Goal: Information Seeking & Learning: Learn about a topic

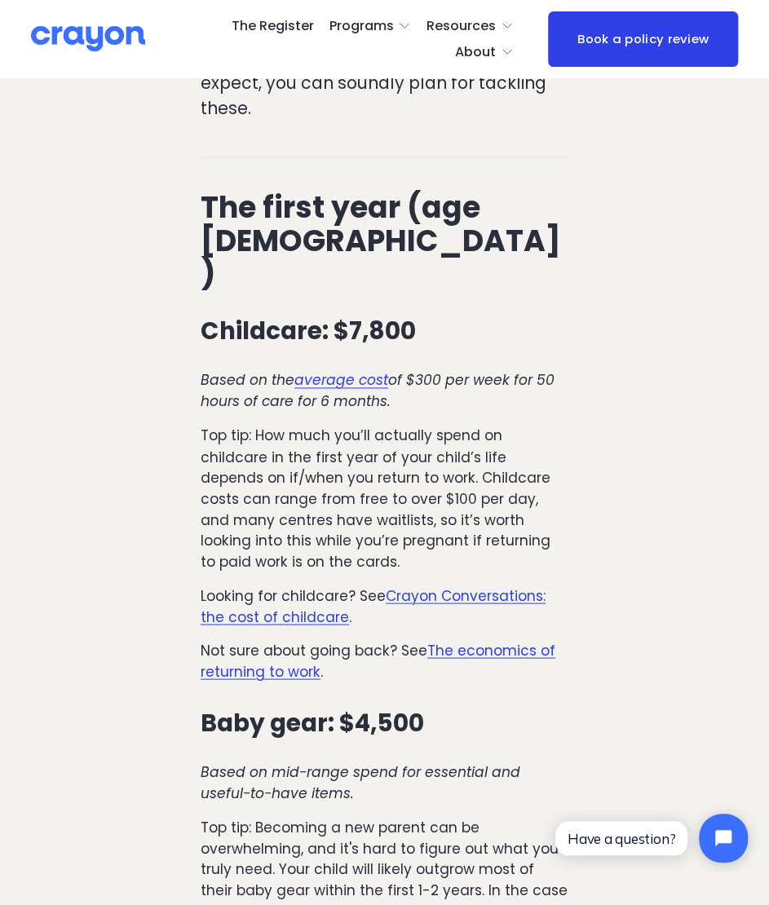
scroll to position [706, 0]
click at [347, 371] on em "average cost" at bounding box center [341, 381] width 94 height 20
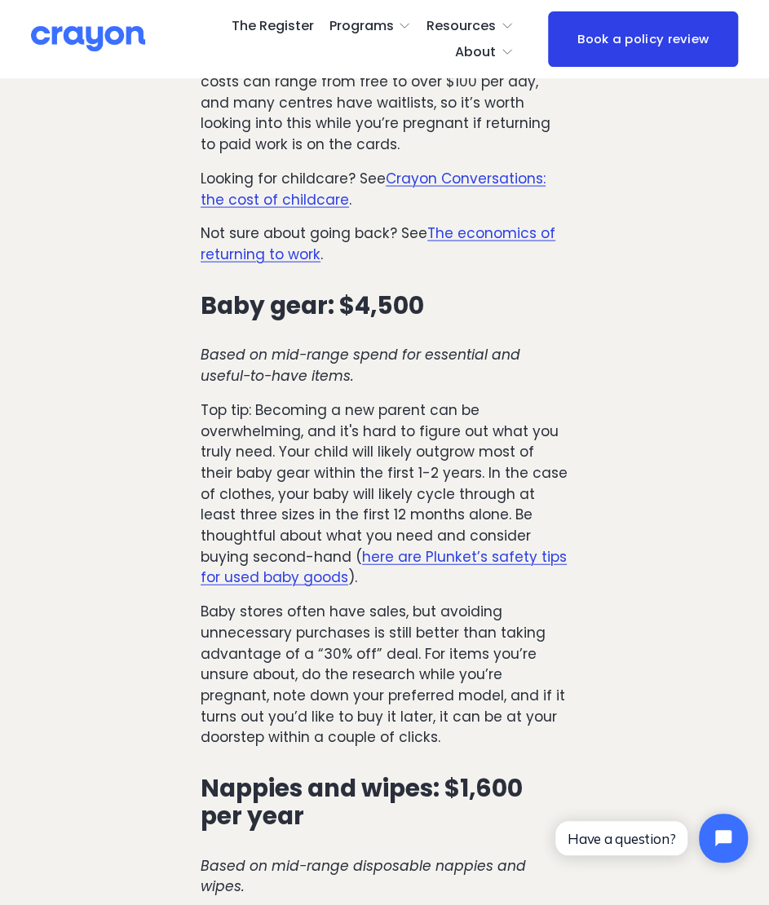
scroll to position [1125, 0]
click at [277, 546] on link "here are Plunket’s safety tips for used baby goods" at bounding box center [384, 566] width 366 height 41
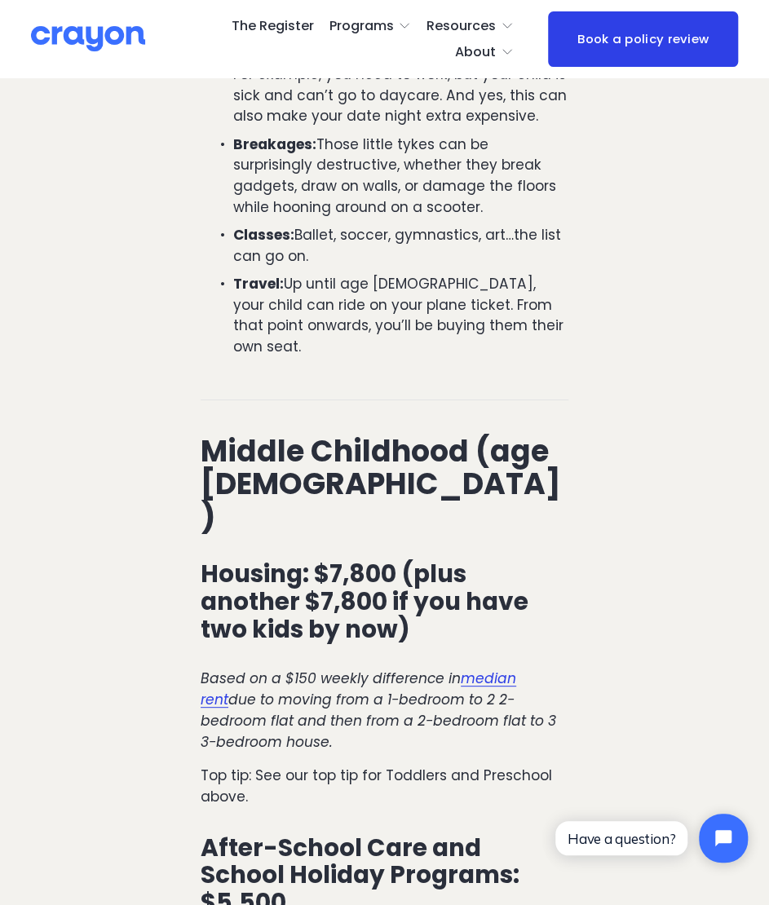
scroll to position [4349, 0]
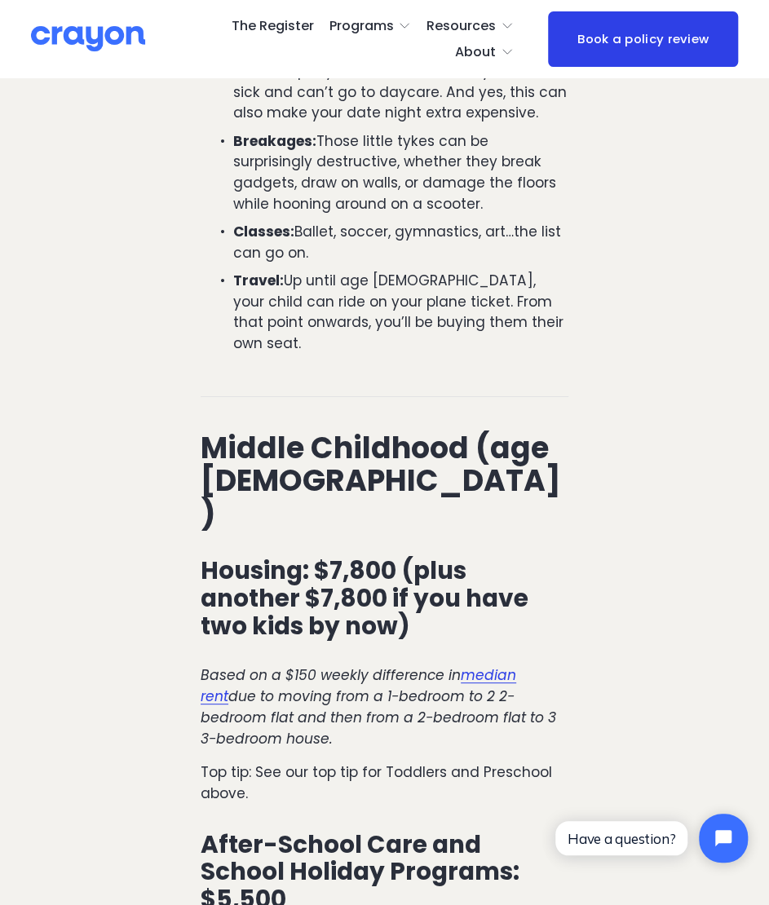
click at [122, 471] on article "The cost of raising a child by age and stage Budgeting for baby 29 Jun Written …" at bounding box center [384, 429] width 769 height 9398
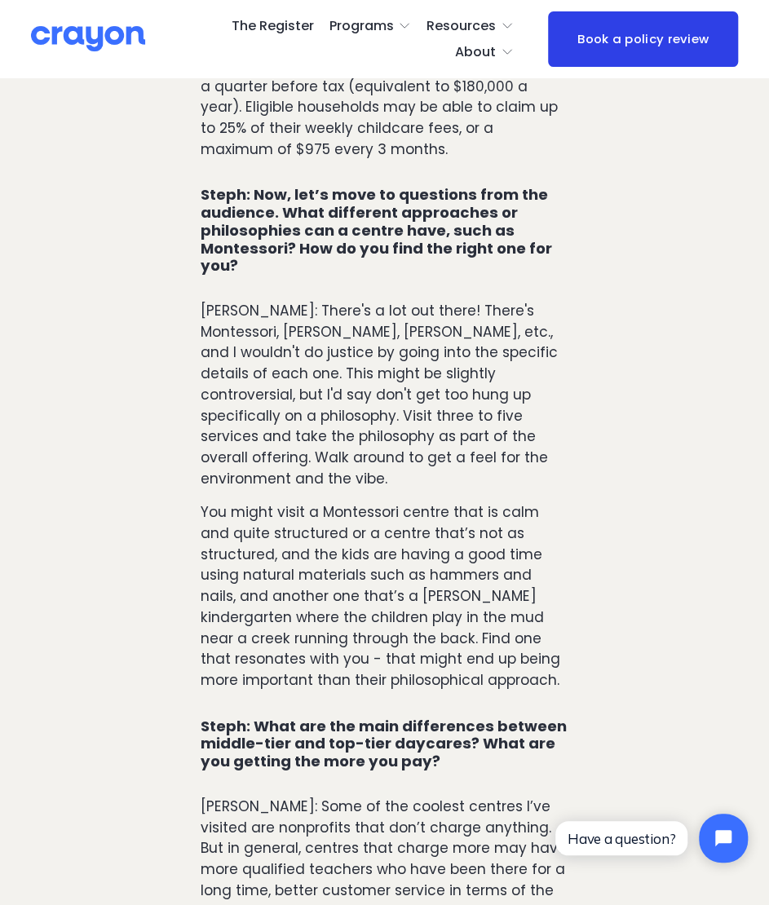
scroll to position [8603, 0]
